Goal: Navigation & Orientation: Find specific page/section

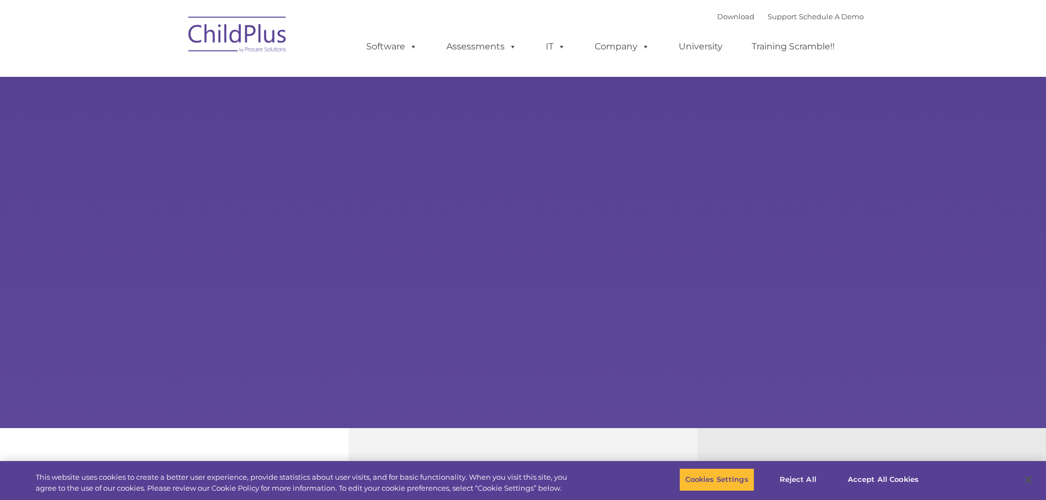
type input ""
select select "MEDIUM"
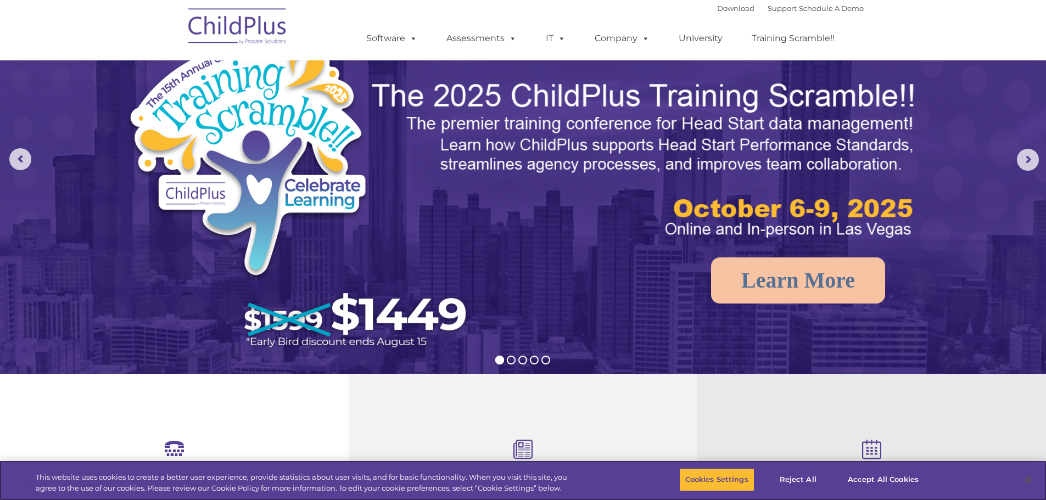
scroll to position [55, 0]
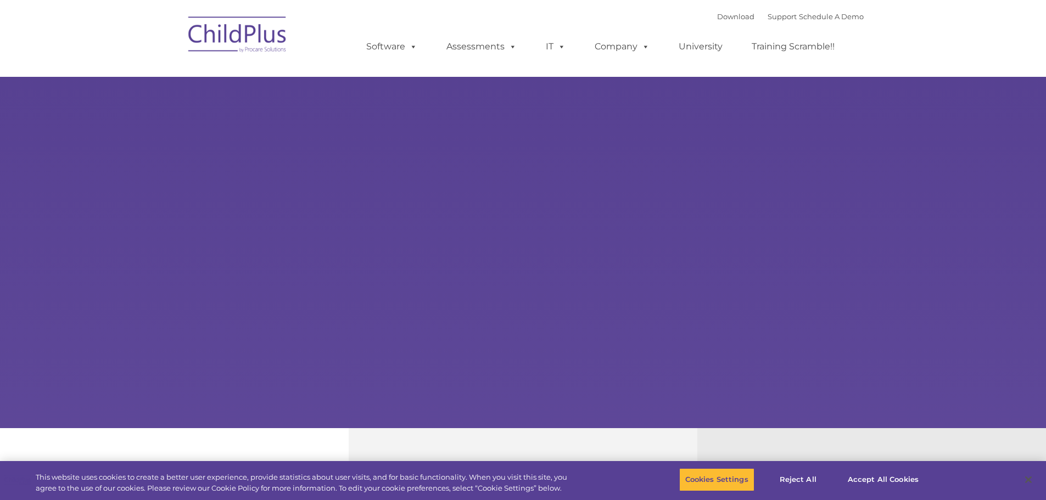
type input ""
select select "MEDIUM"
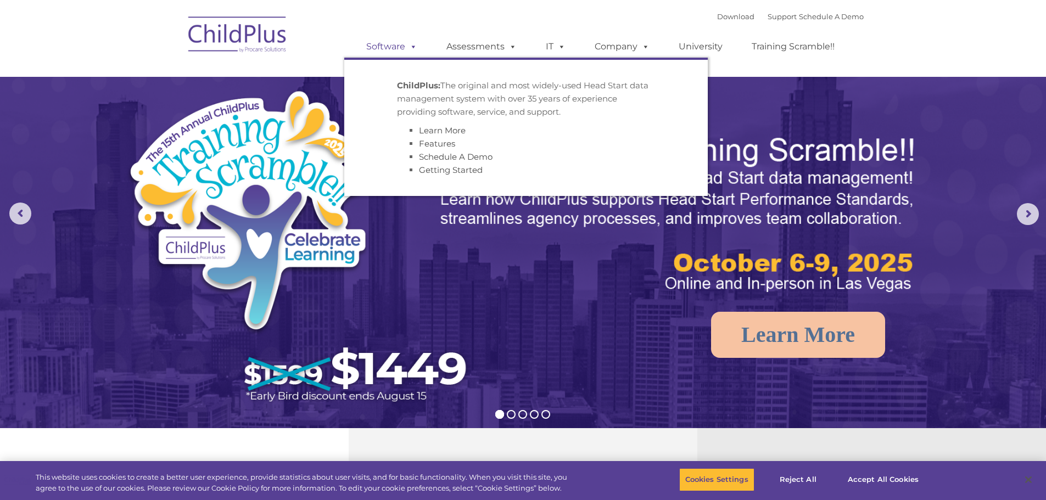
click at [381, 38] on link "Software" at bounding box center [391, 47] width 73 height 22
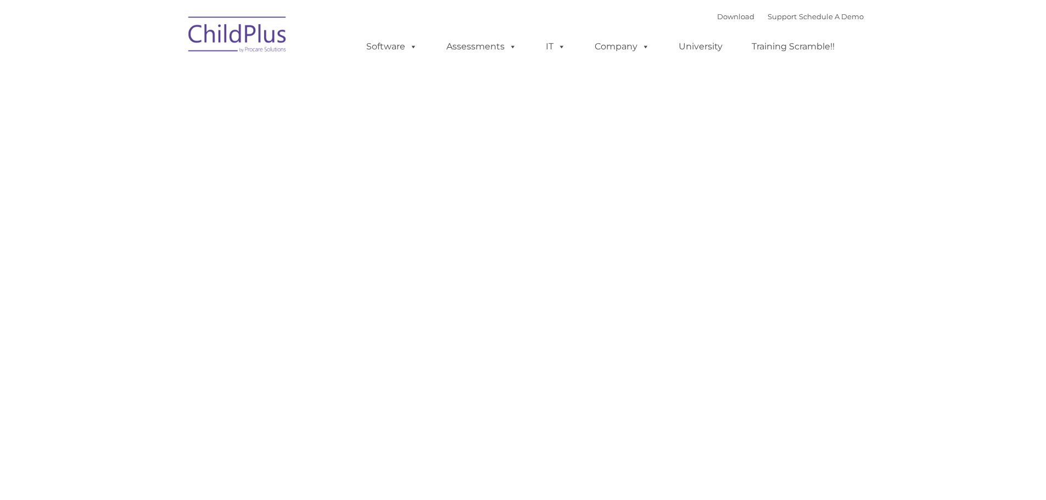
type input ""
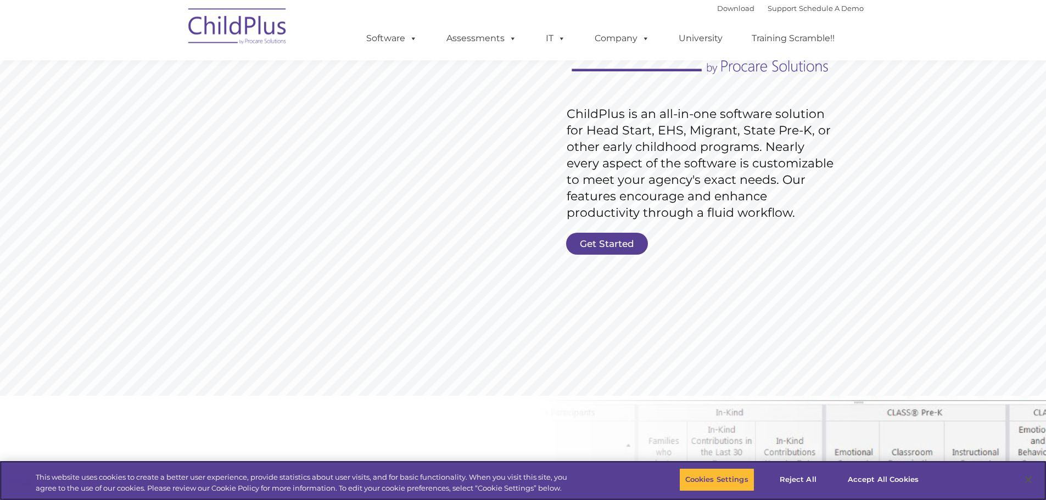
scroll to position [130, 0]
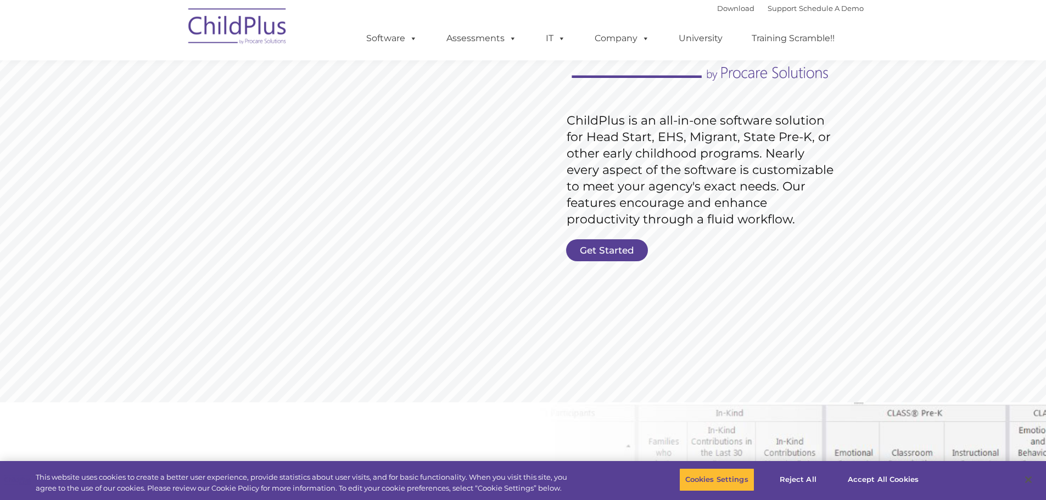
click at [724, 15] on div "Download Support | Schedule A Demo " at bounding box center [790, 8] width 147 height 16
click at [591, 249] on link "Get Started" at bounding box center [607, 250] width 82 height 22
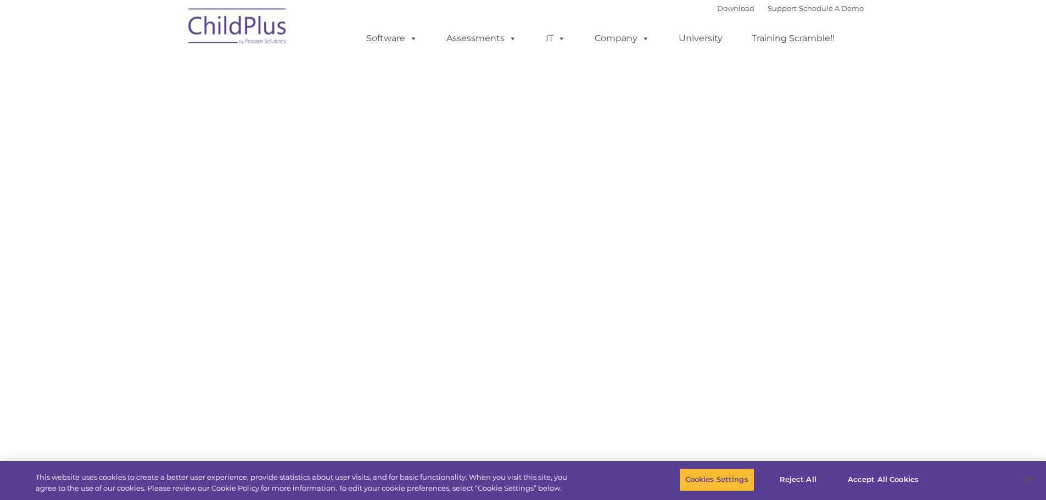
select select "MEDIUM"
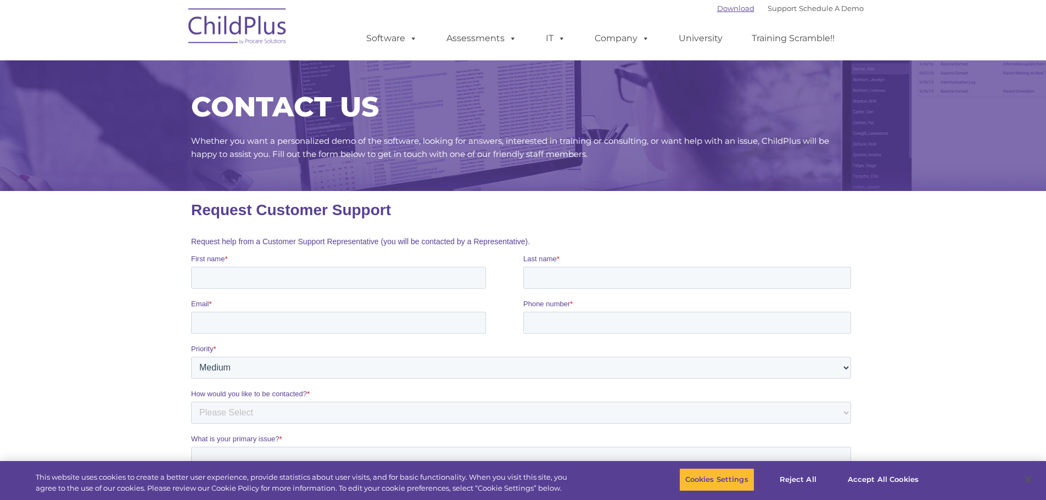
click at [724, 10] on link "Download" at bounding box center [735, 8] width 37 height 9
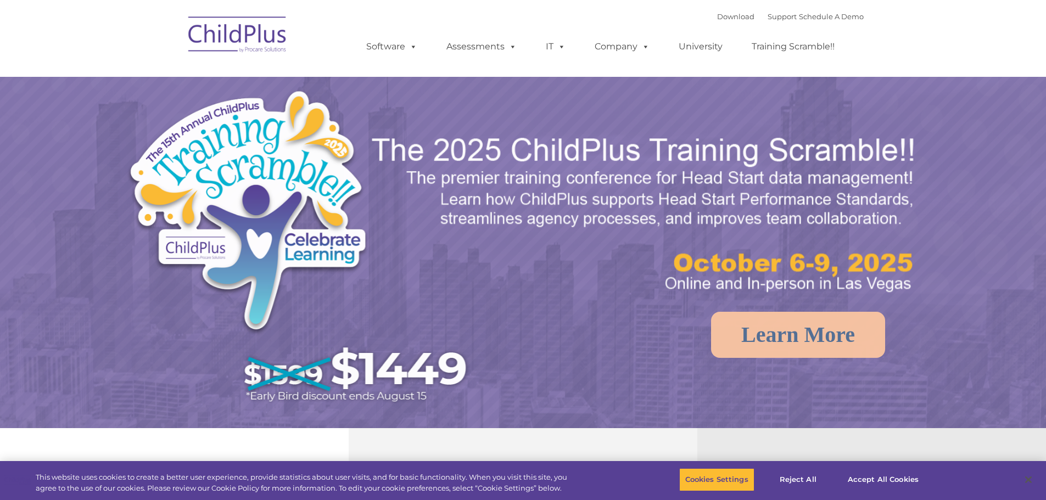
select select "MEDIUM"
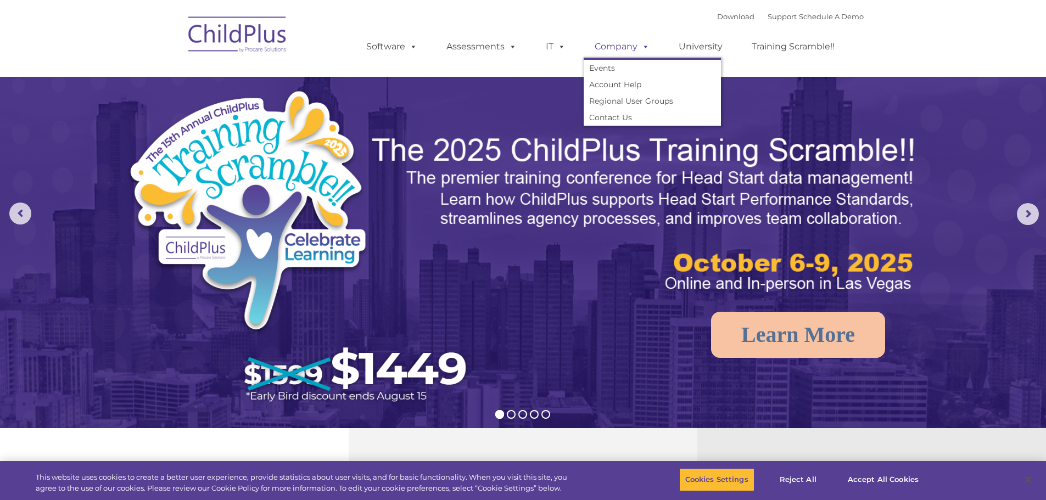
click at [641, 44] on span at bounding box center [644, 46] width 12 height 10
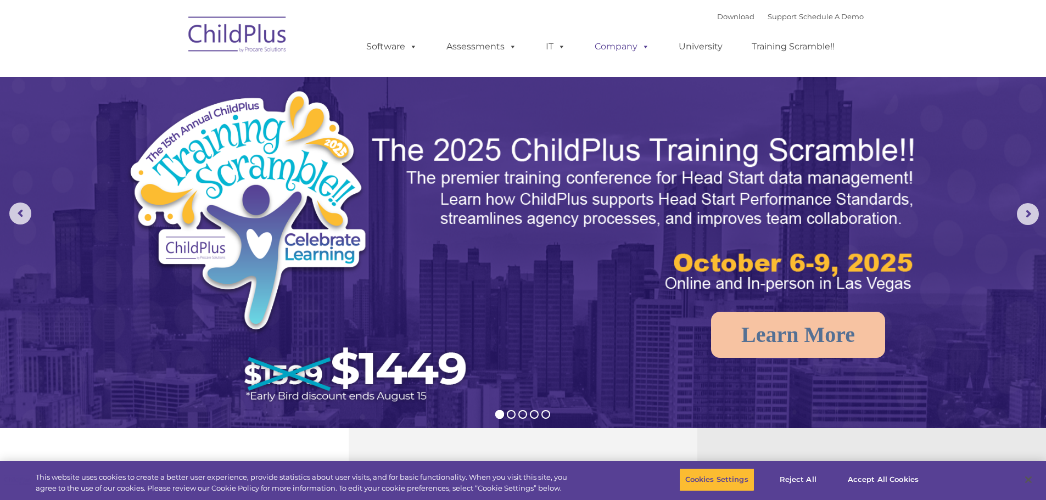
click at [641, 44] on span at bounding box center [644, 46] width 12 height 10
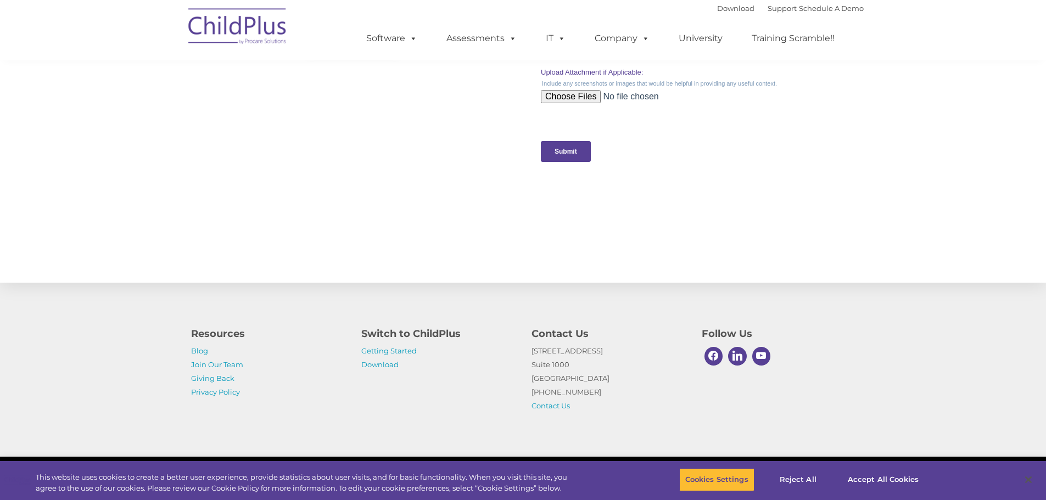
scroll to position [1078, 0]
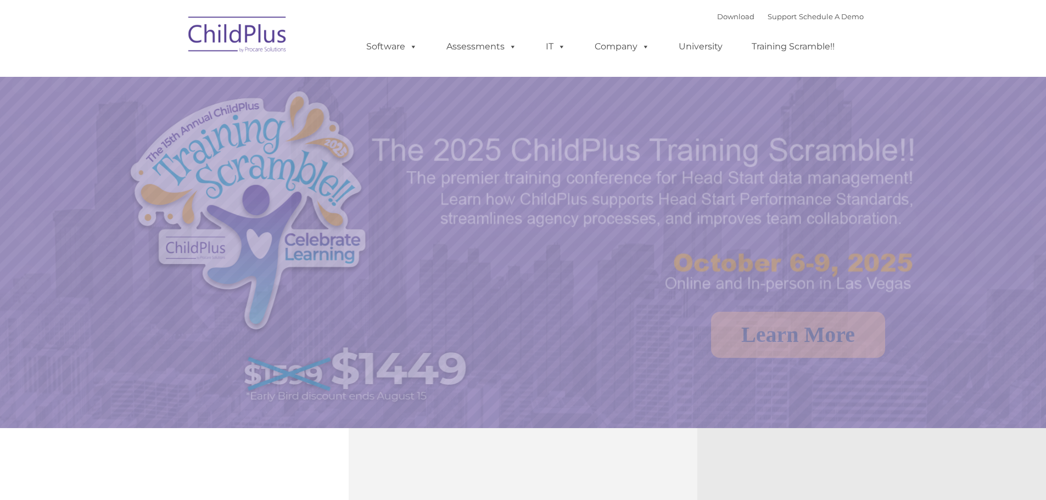
select select "MEDIUM"
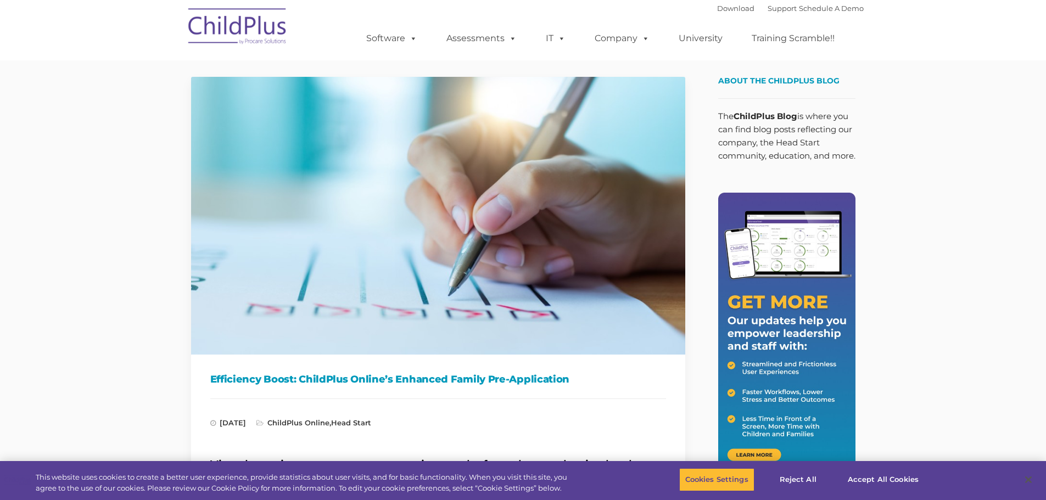
click at [237, 30] on img at bounding box center [238, 28] width 110 height 55
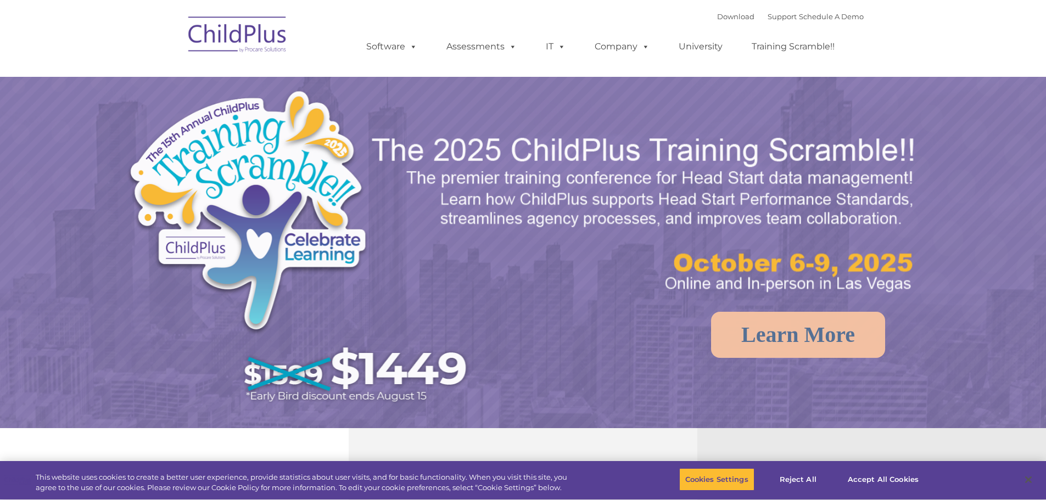
select select "MEDIUM"
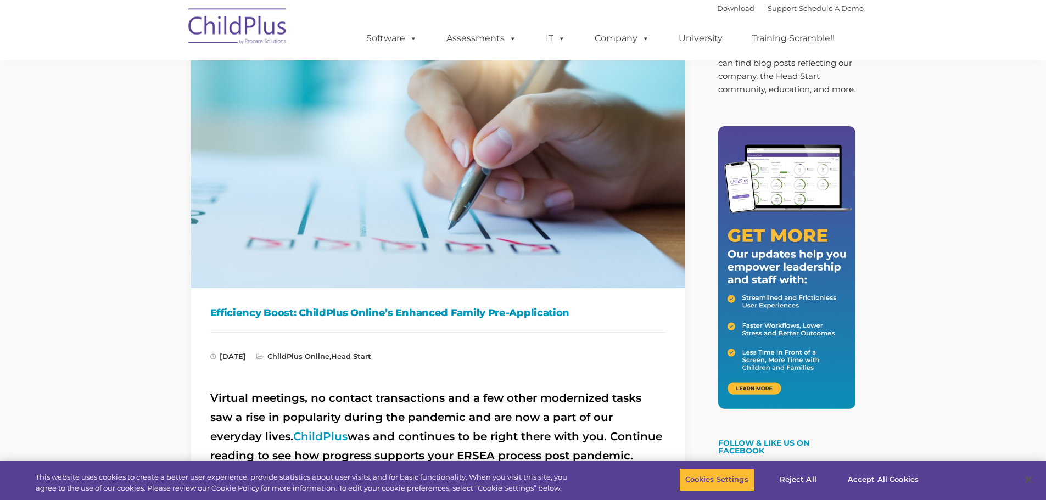
scroll to position [61, 0]
